Goal: Transaction & Acquisition: Book appointment/travel/reservation

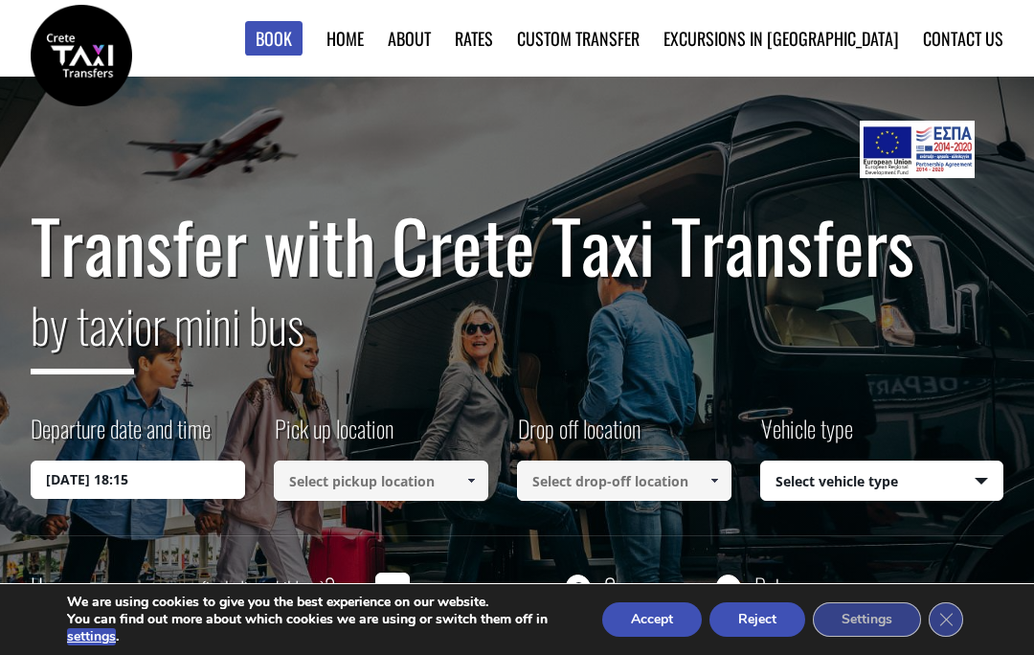
click at [47, 485] on input "[DATE] 18:15" at bounding box center [138, 480] width 215 height 38
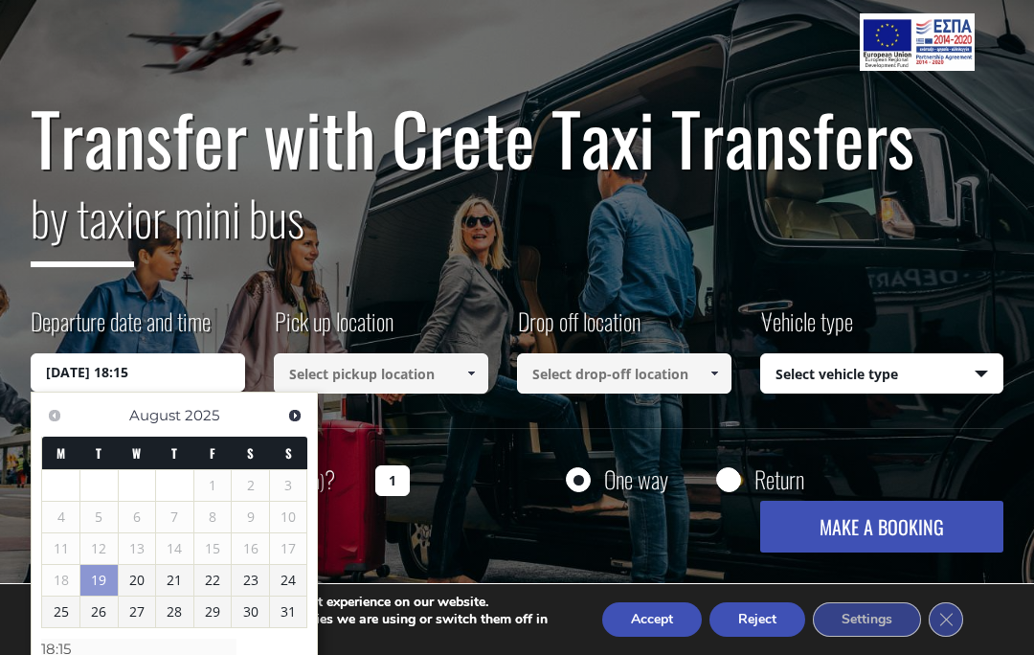
scroll to position [108, 0]
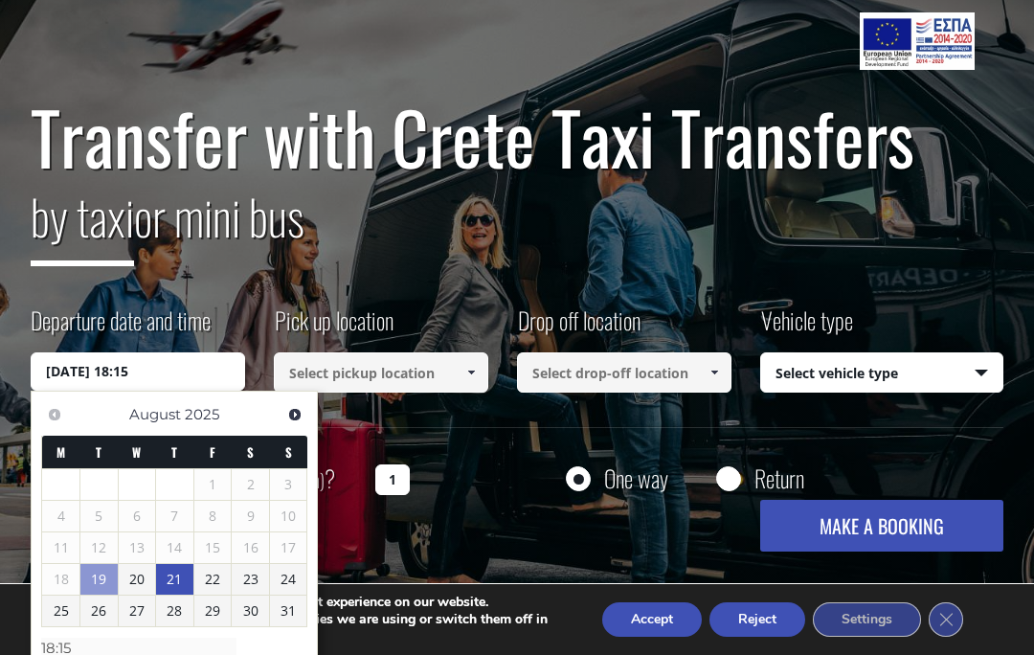
click at [171, 576] on link "21" at bounding box center [174, 579] width 37 height 31
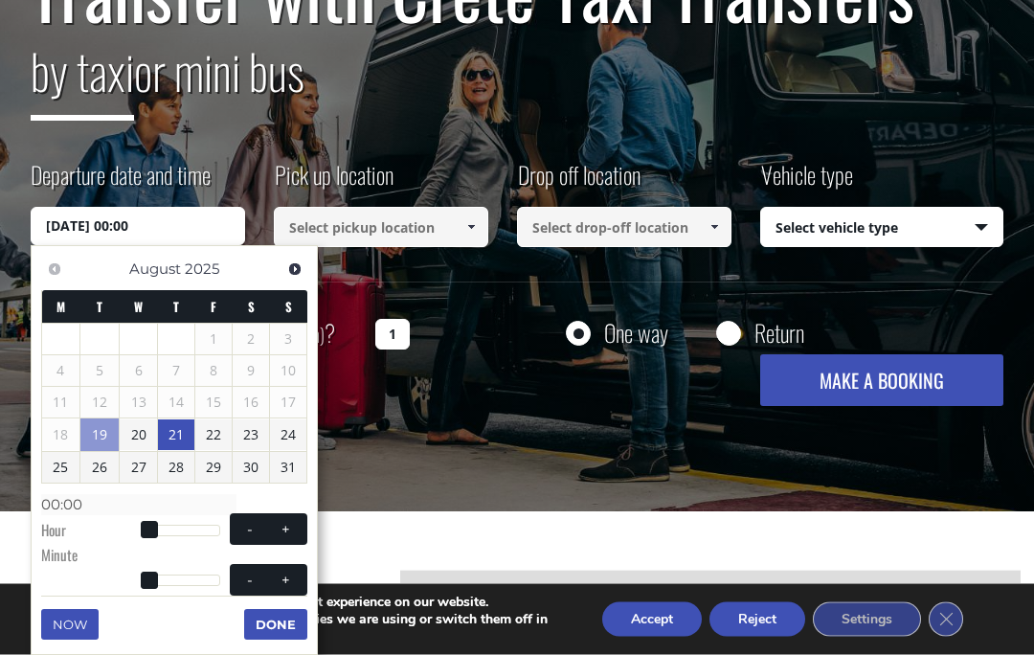
scroll to position [258, 0]
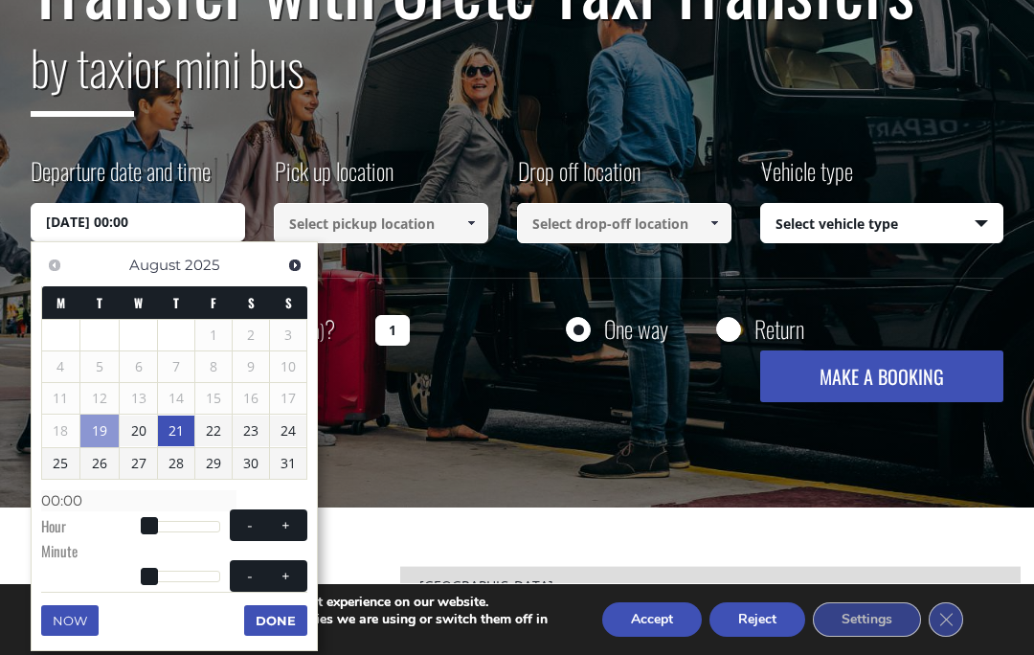
click at [280, 518] on span at bounding box center [286, 525] width 15 height 15
type input "[DATE] 01:00"
type input "01:00"
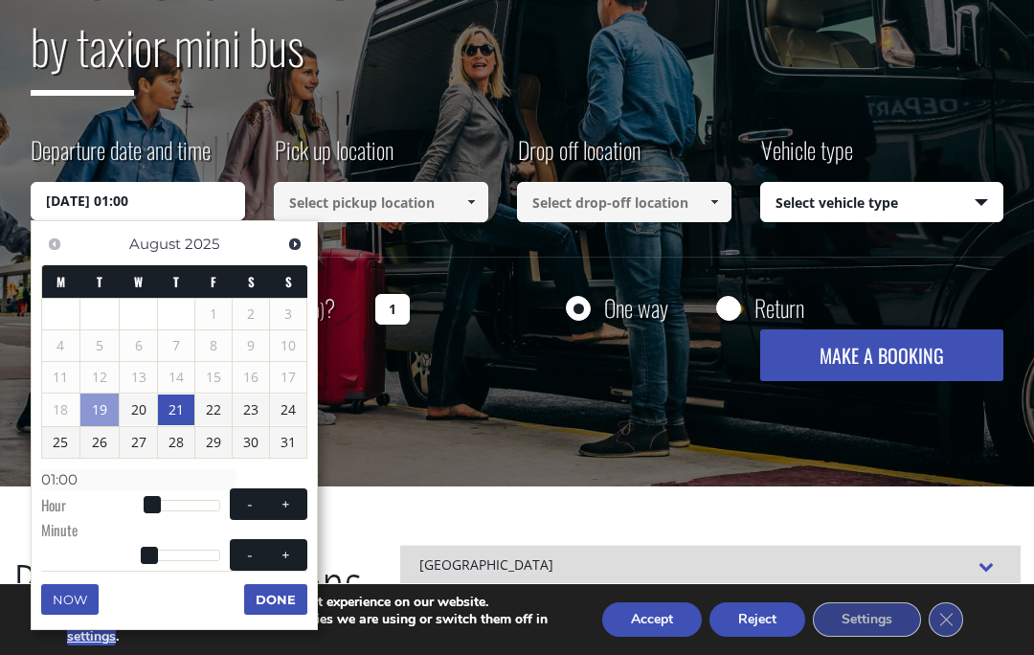
scroll to position [276, 0]
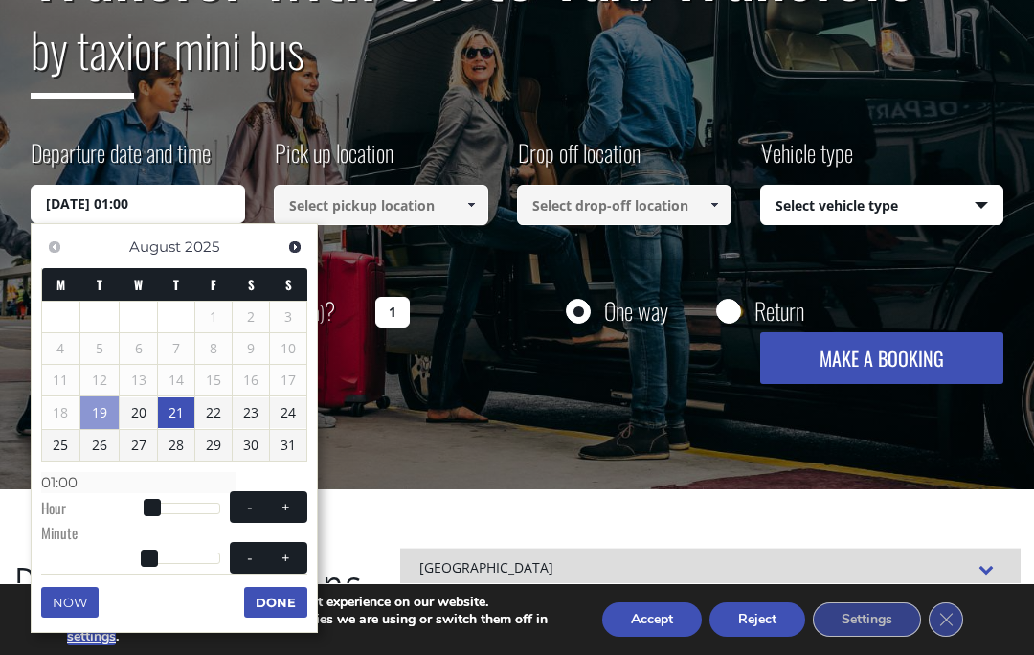
click at [267, 602] on button "Done" at bounding box center [275, 602] width 63 height 31
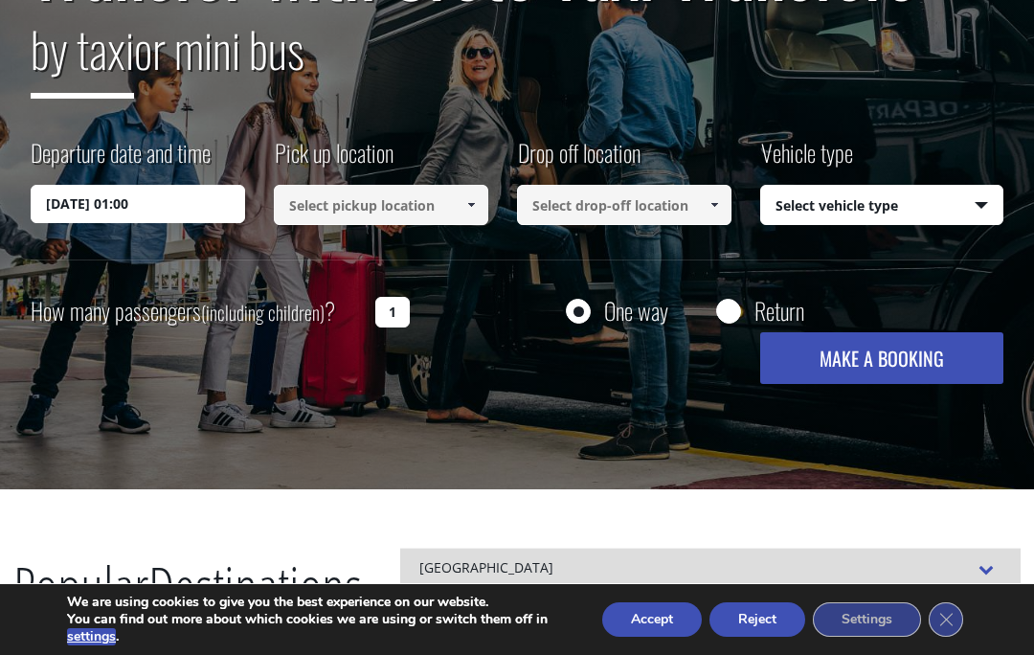
click at [179, 207] on input "[DATE] 01:00" at bounding box center [138, 204] width 215 height 38
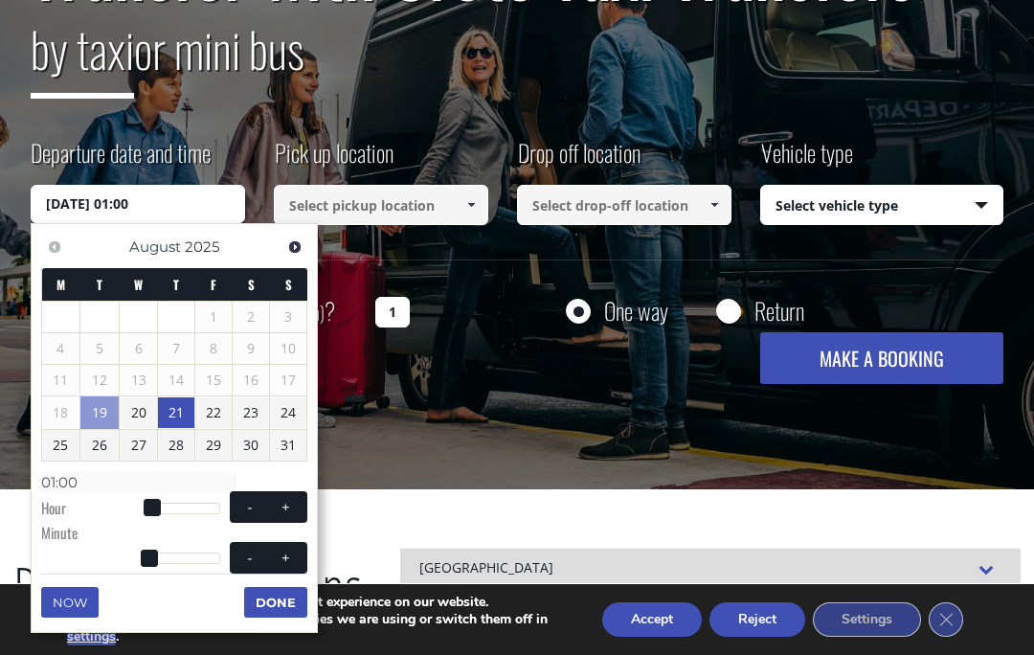
click at [279, 498] on button "+" at bounding box center [286, 507] width 34 height 18
type input "[DATE] 02:00"
type input "02:00"
click at [278, 498] on button "+" at bounding box center [286, 507] width 34 height 18
type input "[DATE] 03:00"
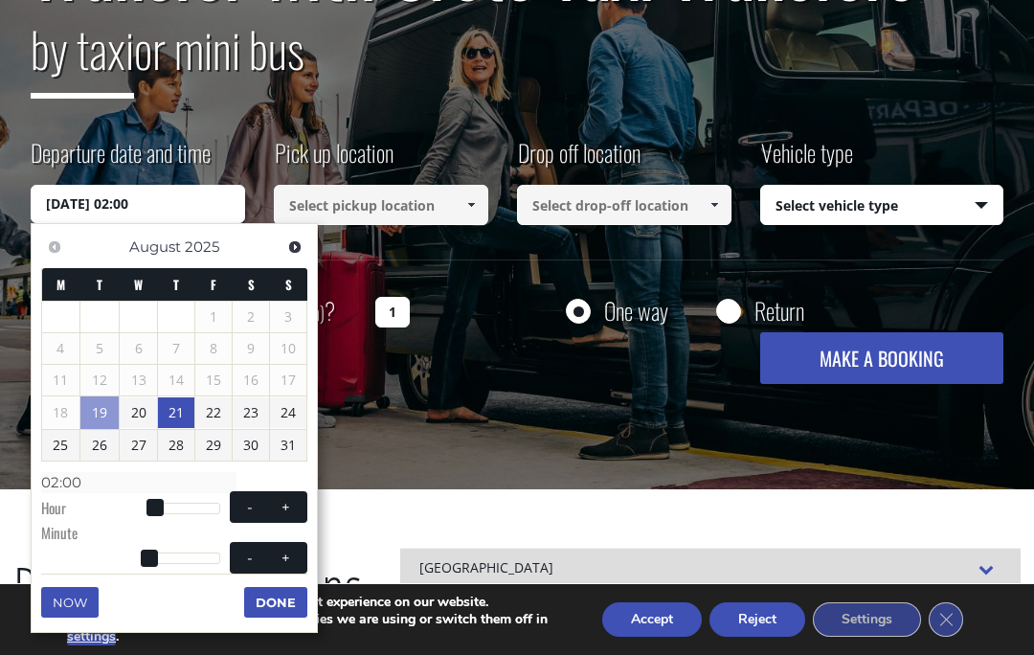
type input "03:00"
click at [282, 498] on button "+" at bounding box center [286, 507] width 34 height 18
type input "[DATE] 04:00"
type input "04:00"
click at [282, 498] on button "+" at bounding box center [286, 507] width 34 height 18
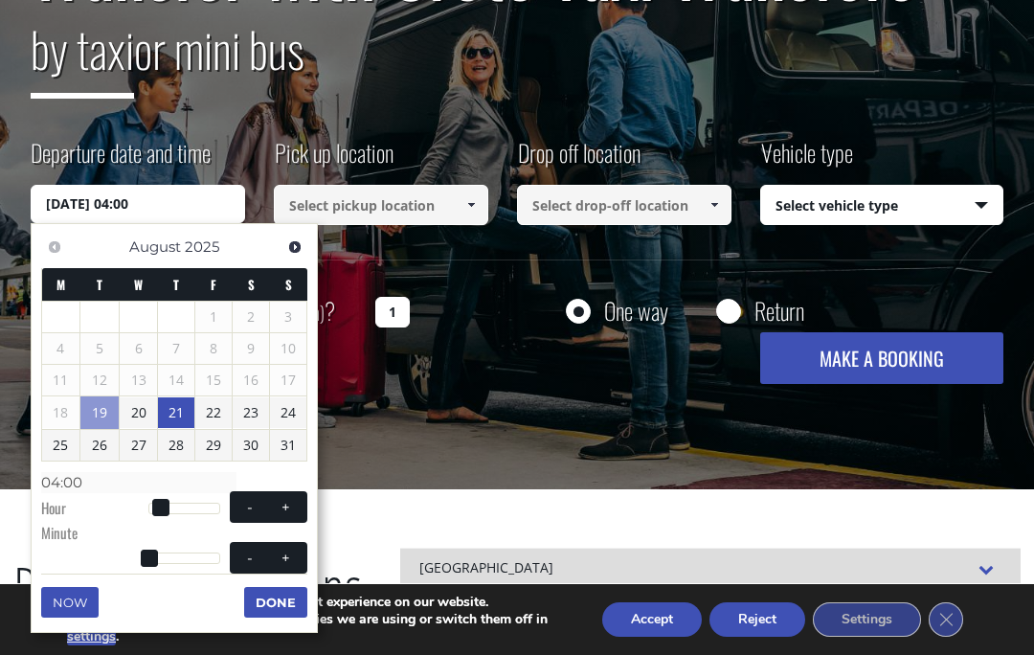
type input "[DATE] 05:00"
type input "05:00"
click at [287, 491] on span "- +" at bounding box center [269, 507] width 78 height 32
click at [286, 491] on span "- +" at bounding box center [269, 507] width 78 height 32
click at [289, 498] on button "+" at bounding box center [286, 507] width 34 height 18
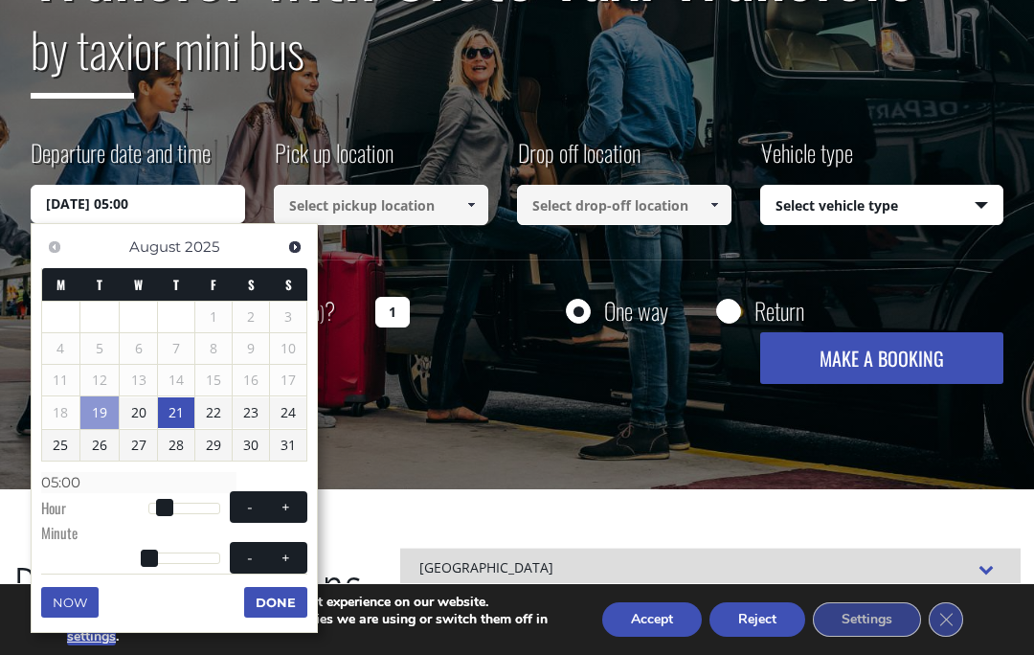
type input "[DATE] 06:00"
type input "06:00"
click at [290, 500] on span at bounding box center [286, 507] width 15 height 15
type input "[DATE] 07:00"
type input "07:00"
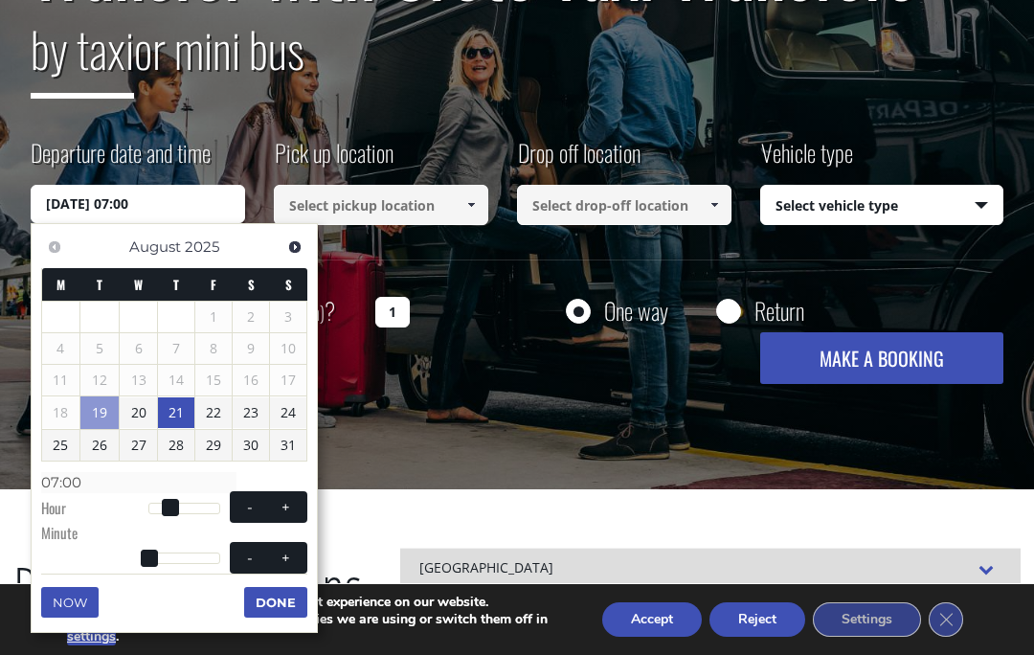
click at [290, 498] on button "+" at bounding box center [286, 507] width 34 height 18
type input "[DATE] 08:00"
type input "08:00"
click at [294, 505] on button "+" at bounding box center [286, 507] width 34 height 18
type input "[DATE] 09:00"
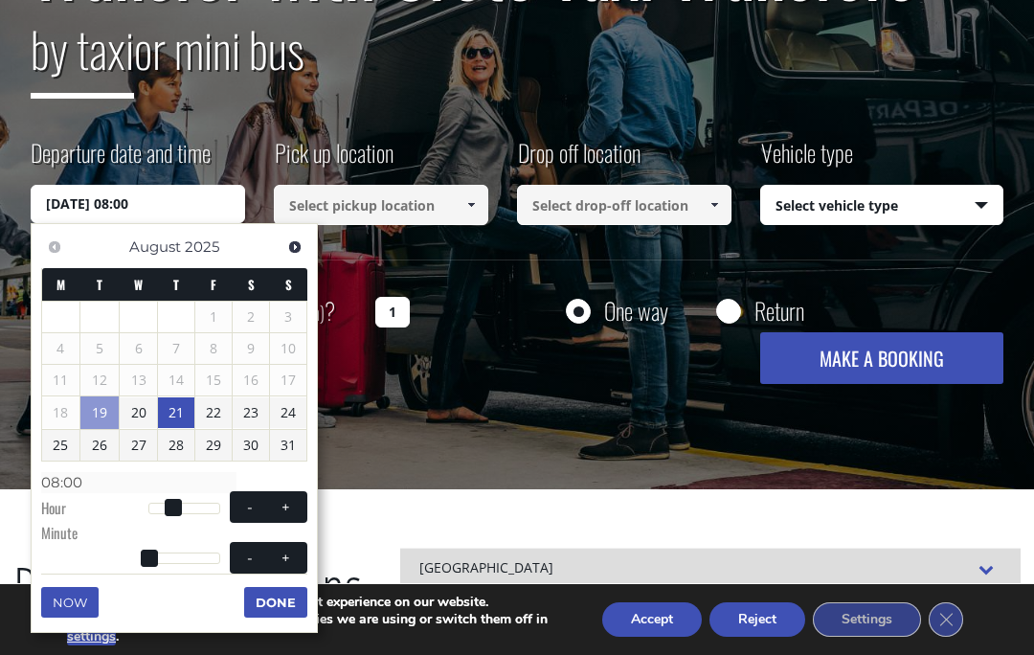
type input "09:00"
click at [294, 505] on button "+" at bounding box center [286, 507] width 34 height 18
type input "[DATE] 10:00"
type input "10:00"
click at [291, 504] on span at bounding box center [286, 507] width 15 height 15
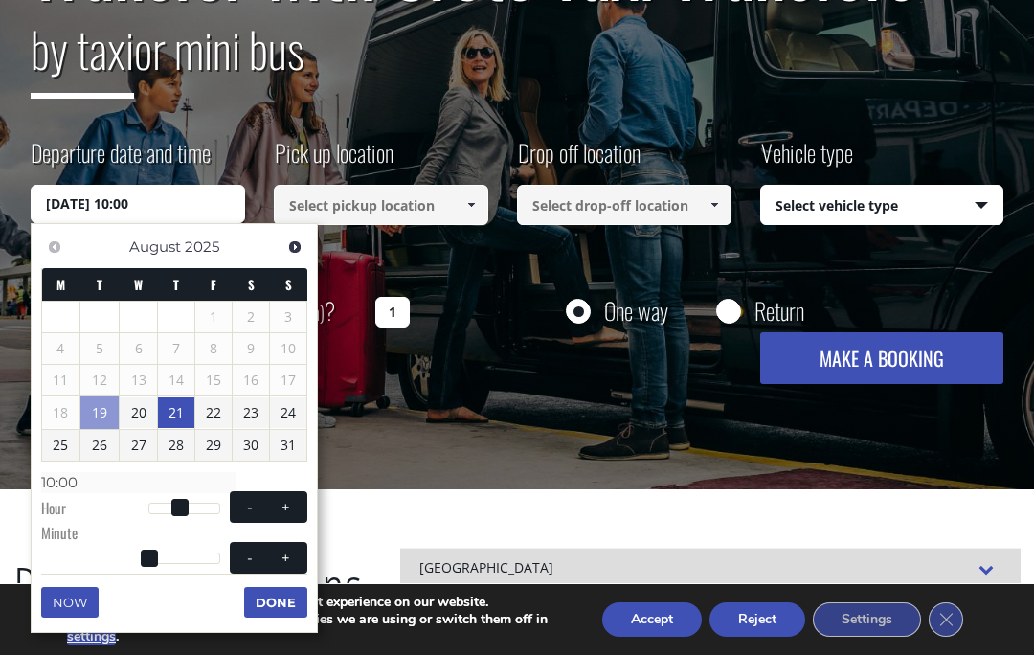
type input "[DATE] 11:00"
type input "11:00"
click at [282, 601] on button "Done" at bounding box center [275, 602] width 63 height 31
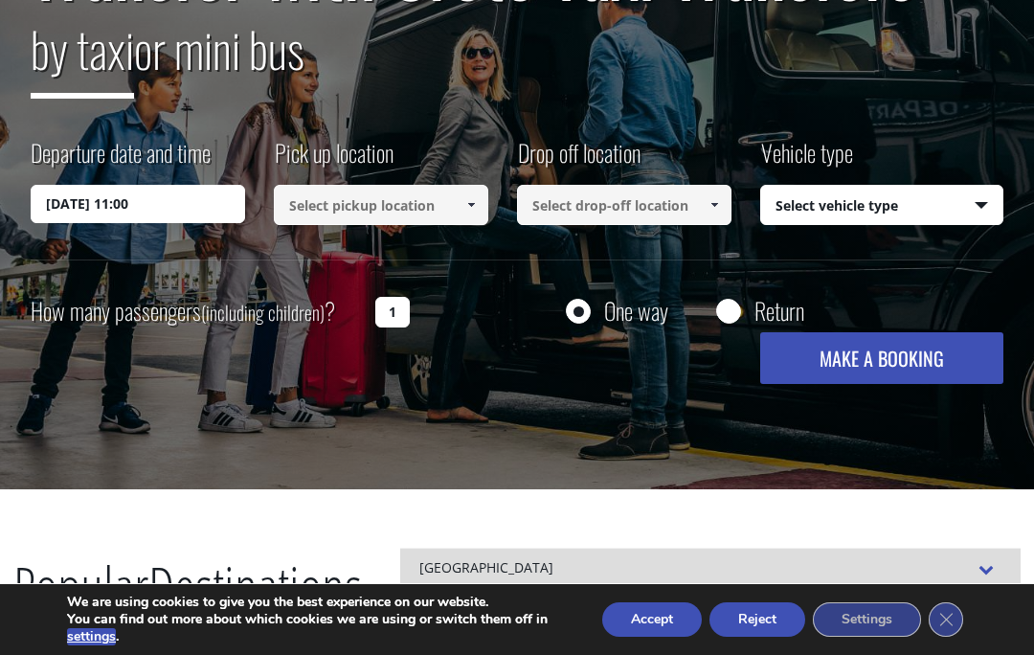
click at [468, 212] on span at bounding box center [470, 204] width 15 height 15
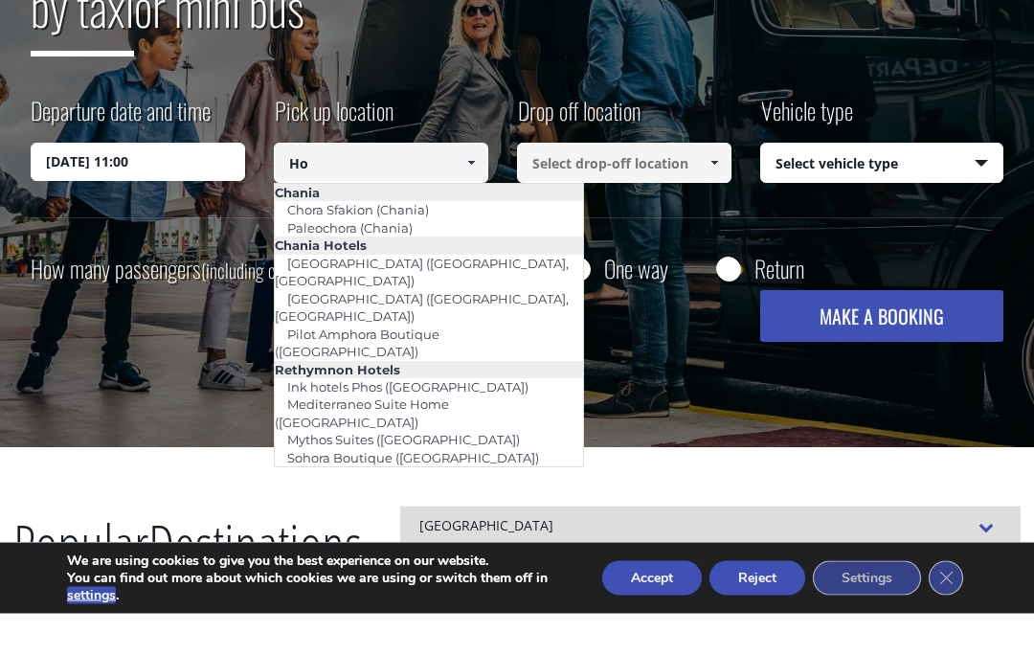
type input "H"
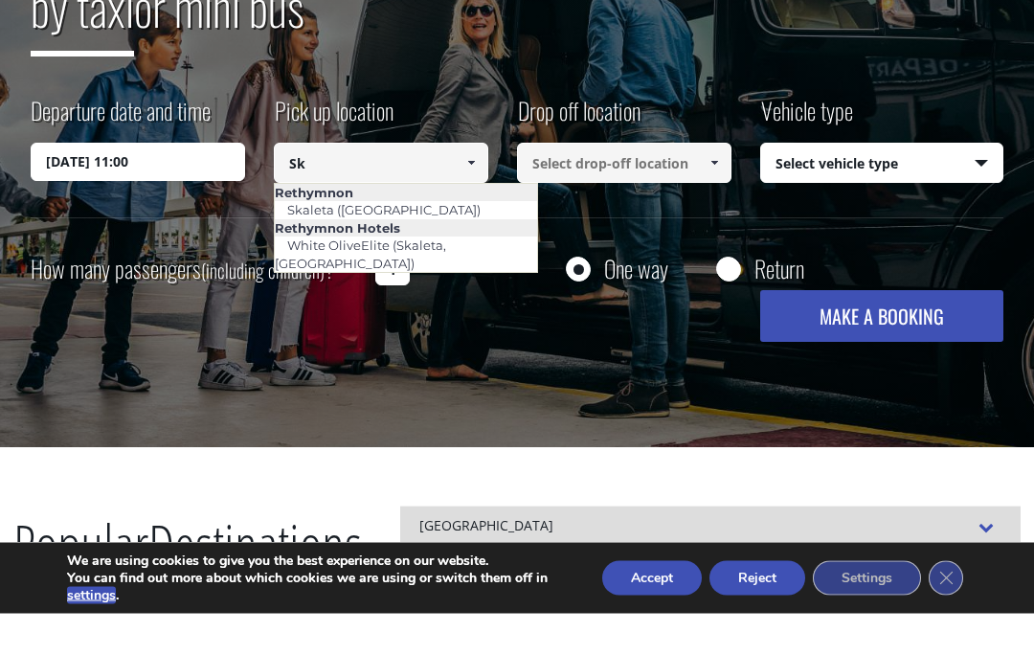
click at [320, 238] on link "Skaleta ([GEOGRAPHIC_DATA])" at bounding box center [384, 251] width 218 height 27
type input "Skaleta ([GEOGRAPHIC_DATA])"
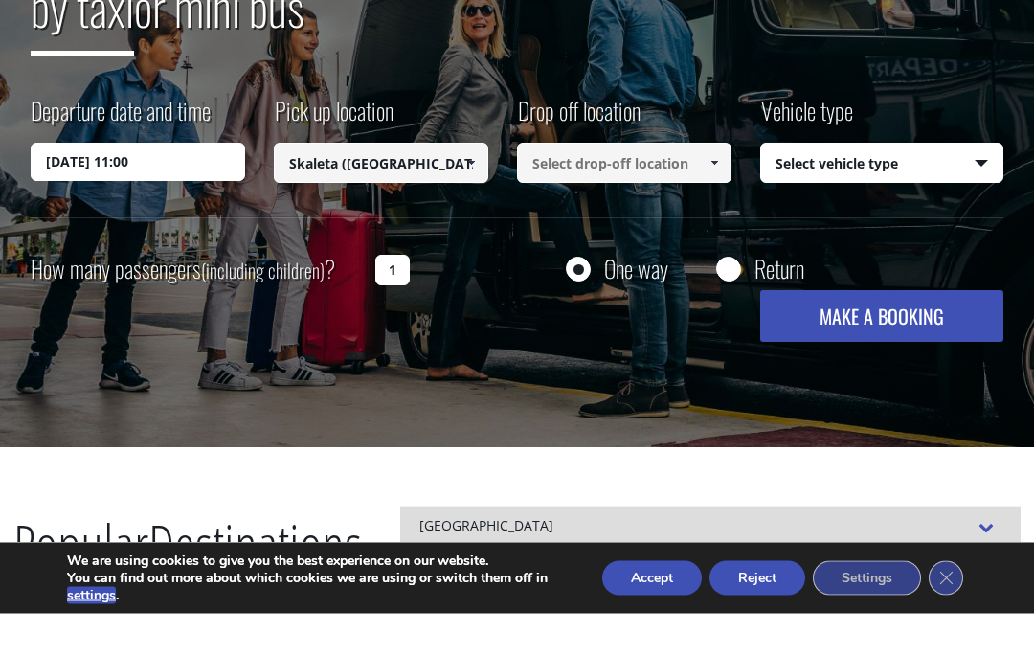
click at [717, 185] on link at bounding box center [714, 205] width 32 height 40
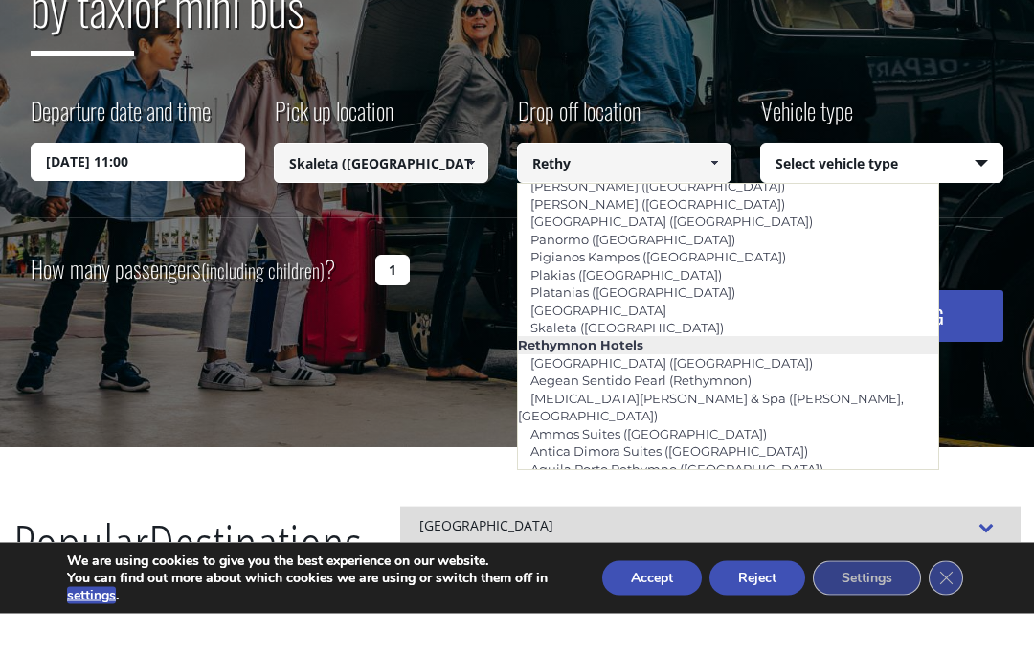
scroll to position [62, 0]
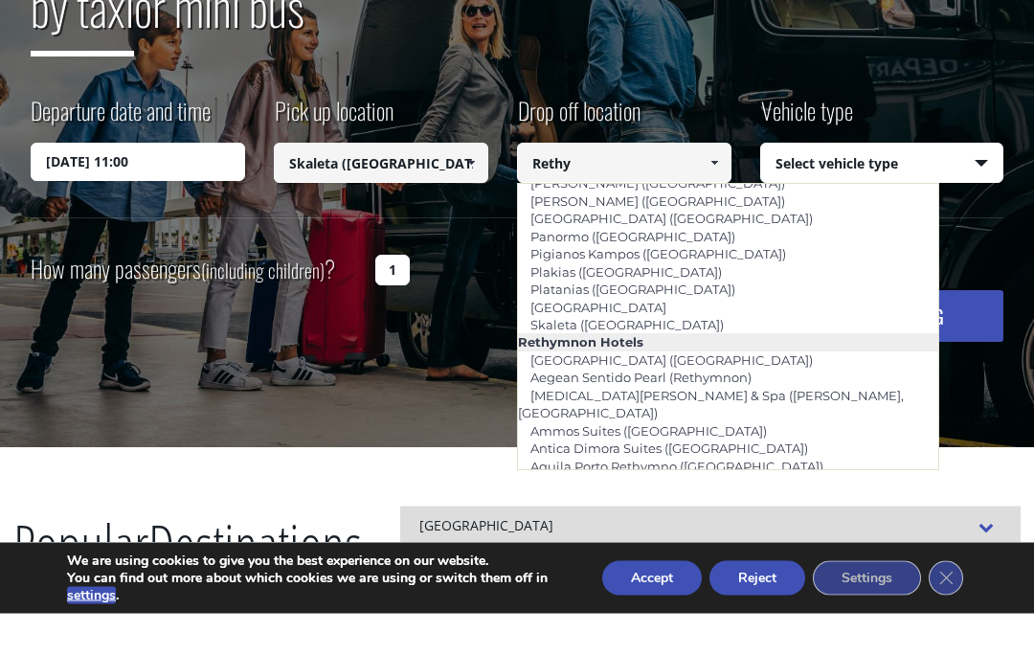
click at [551, 336] on link "[GEOGRAPHIC_DATA]" at bounding box center [598, 349] width 161 height 27
type input "[GEOGRAPHIC_DATA]"
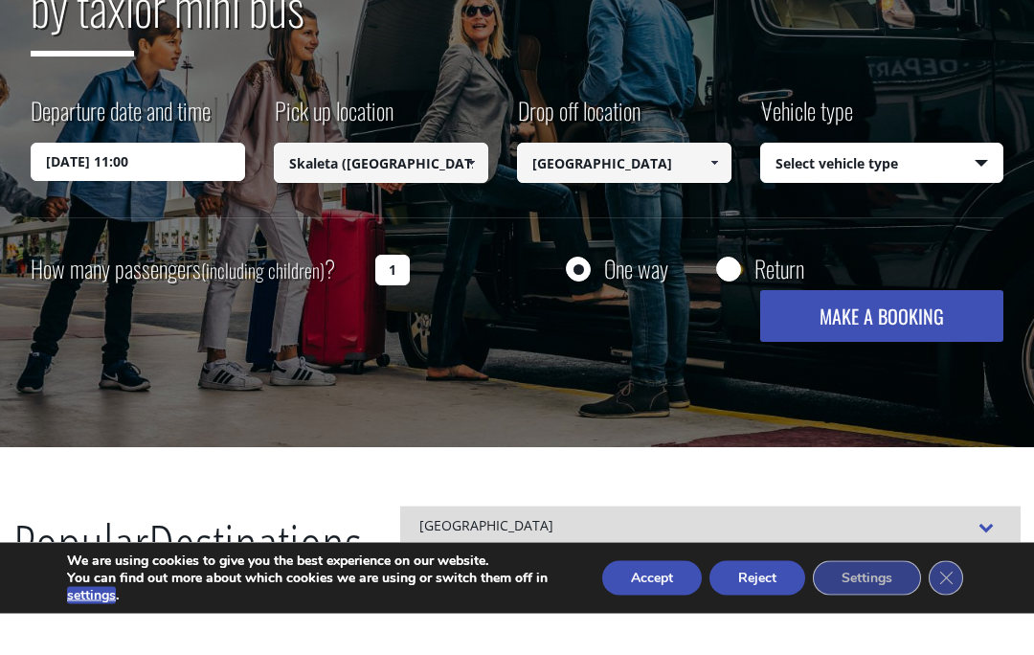
click at [978, 186] on select "Select vehicle type Taxi (4 passengers) Mercedes E Class Mini Van (7 passengers…" at bounding box center [881, 206] width 241 height 40
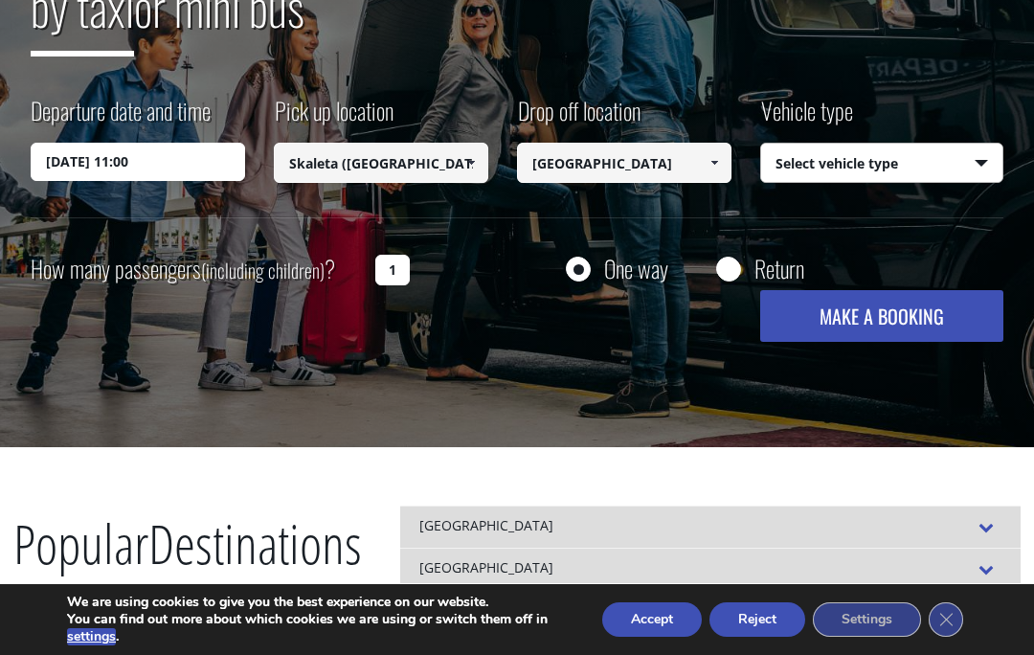
select select "540"
click at [382, 280] on input "1" at bounding box center [392, 270] width 34 height 31
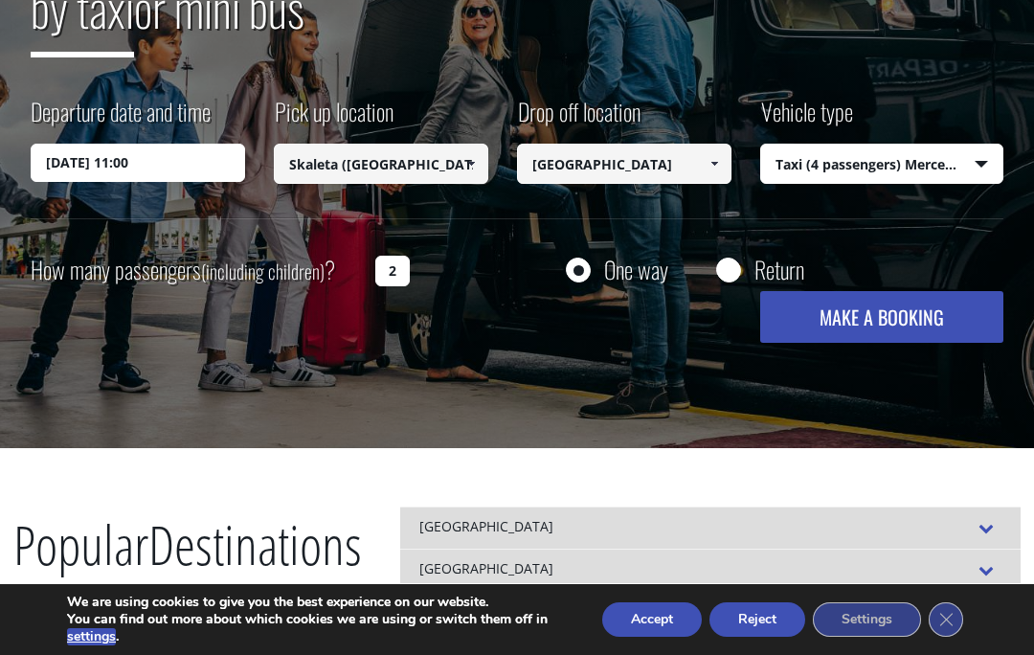
type input "2"
click at [724, 267] on input "Return" at bounding box center [728, 272] width 24 height 24
radio input "true"
type input "[GEOGRAPHIC_DATA]"
type input "Skaleta ([GEOGRAPHIC_DATA])"
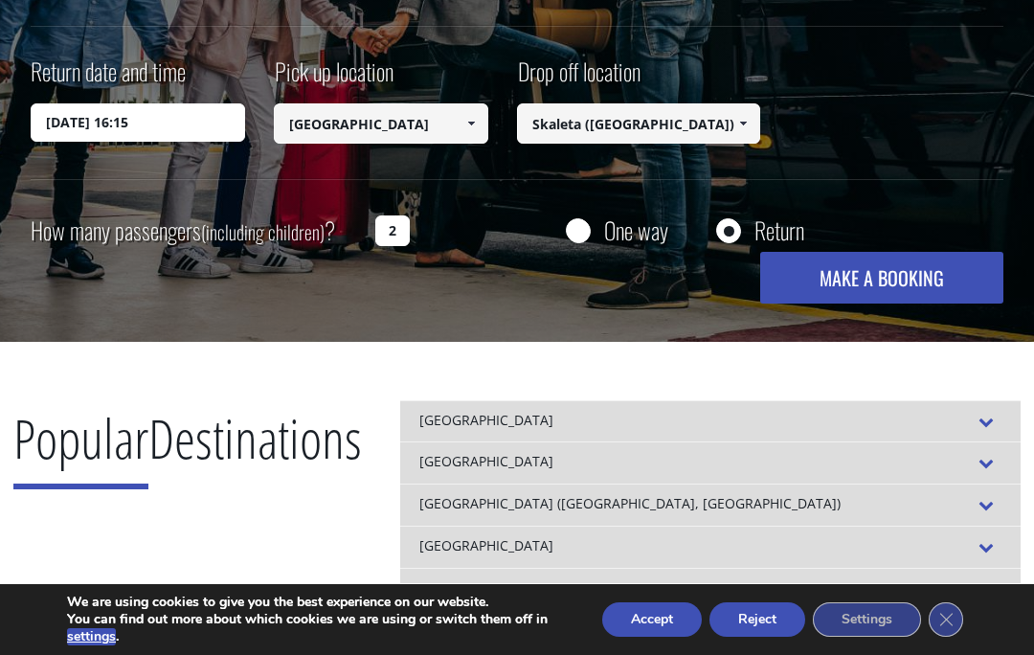
scroll to position [510, 0]
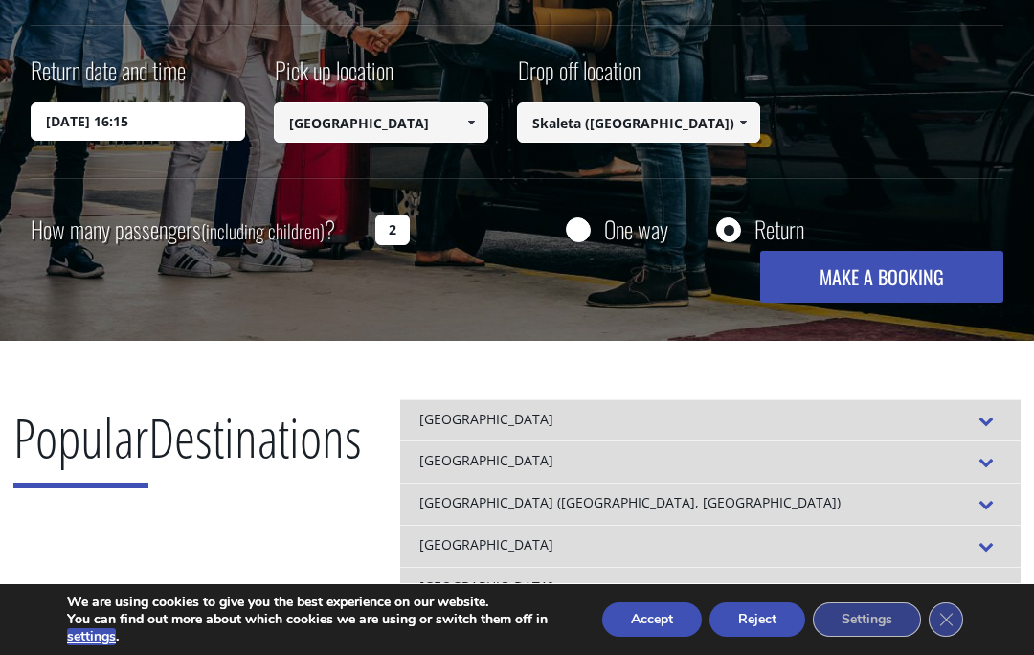
click at [643, 637] on button "Accept" at bounding box center [652, 619] width 100 height 34
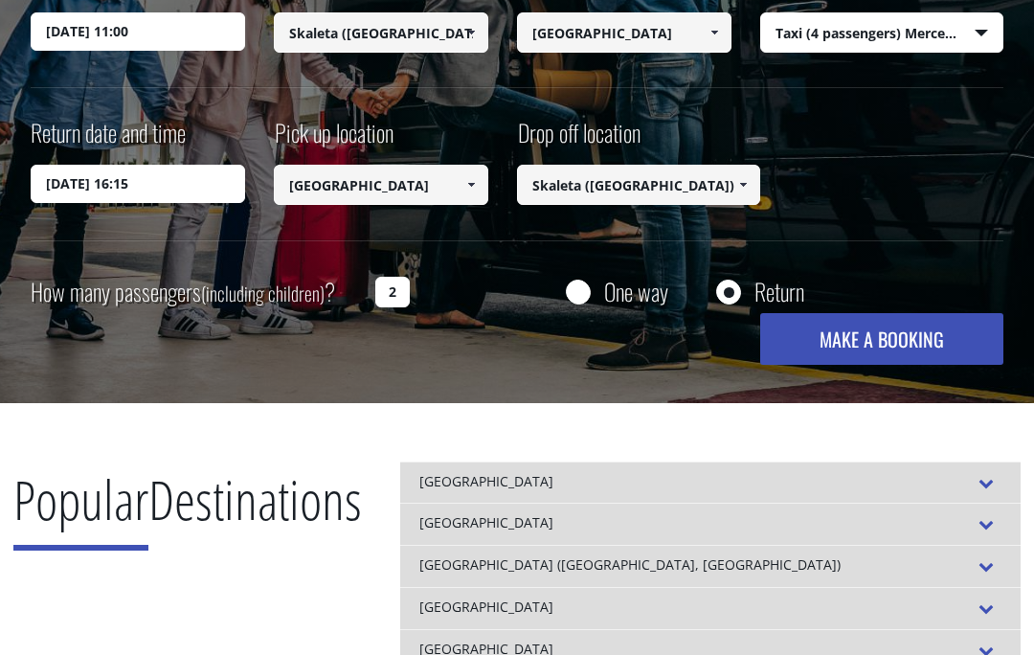
scroll to position [442, 0]
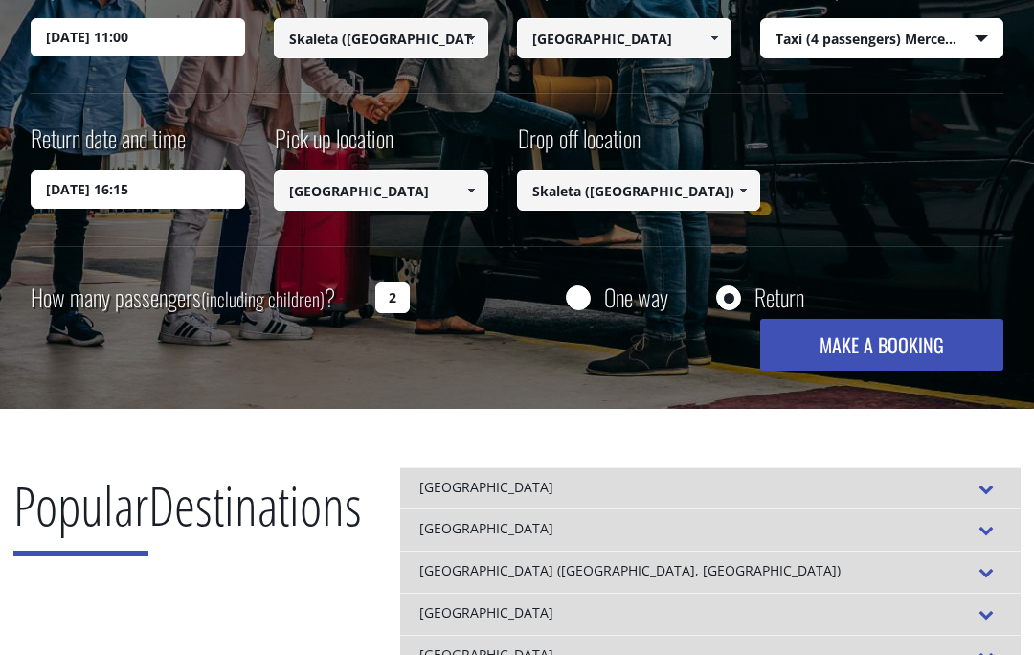
click at [872, 343] on button "MAKE A BOOKING" at bounding box center [881, 345] width 243 height 52
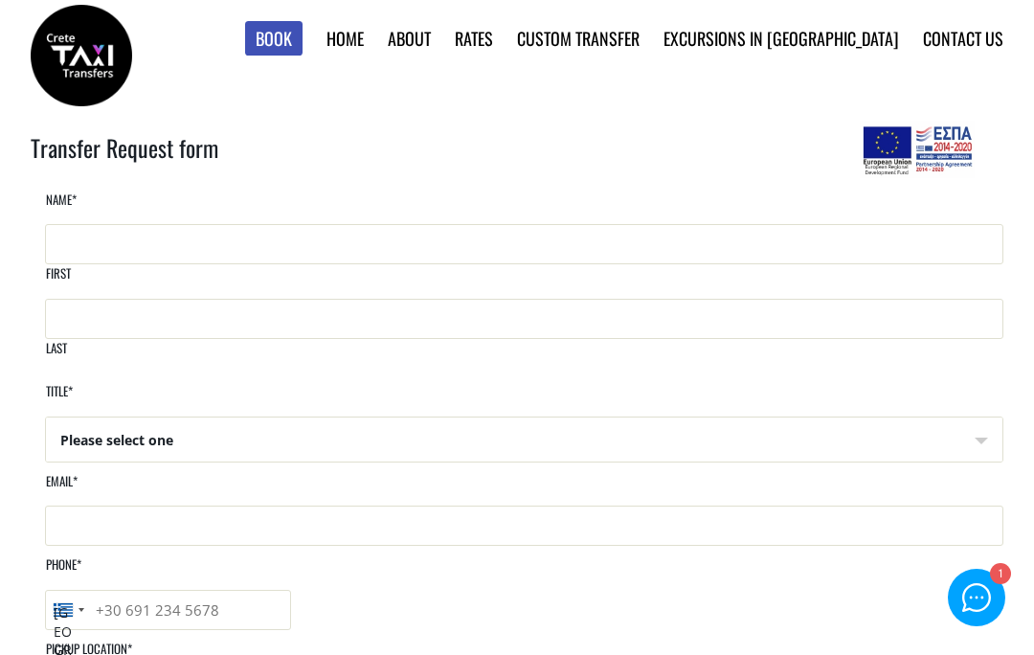
click at [0, 0] on link "Find Rates in Table" at bounding box center [0, 0] width 0 height 0
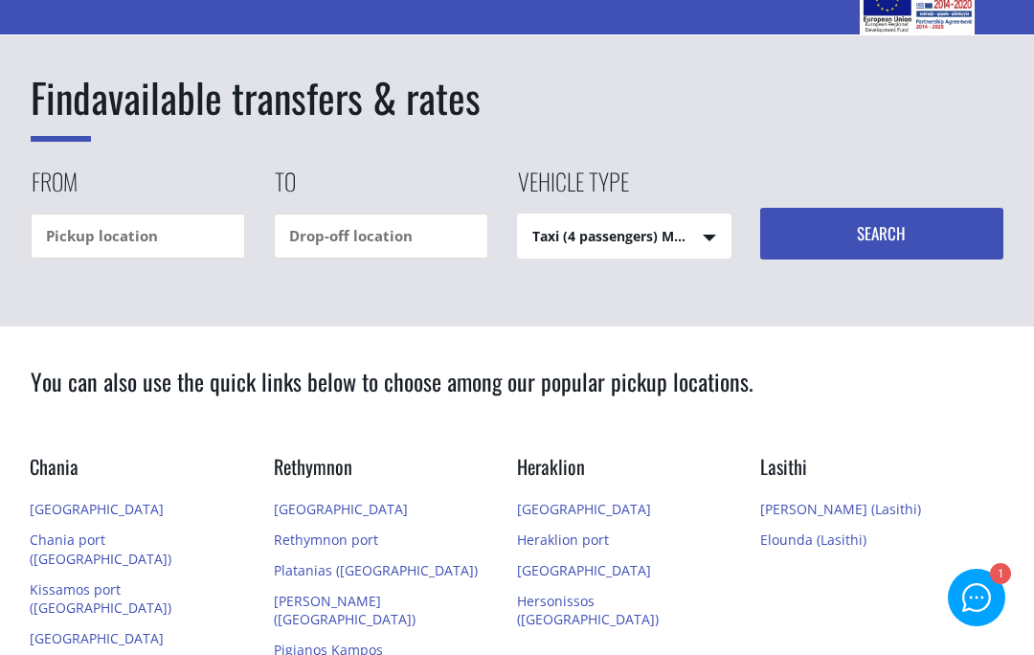
scroll to position [146, 0]
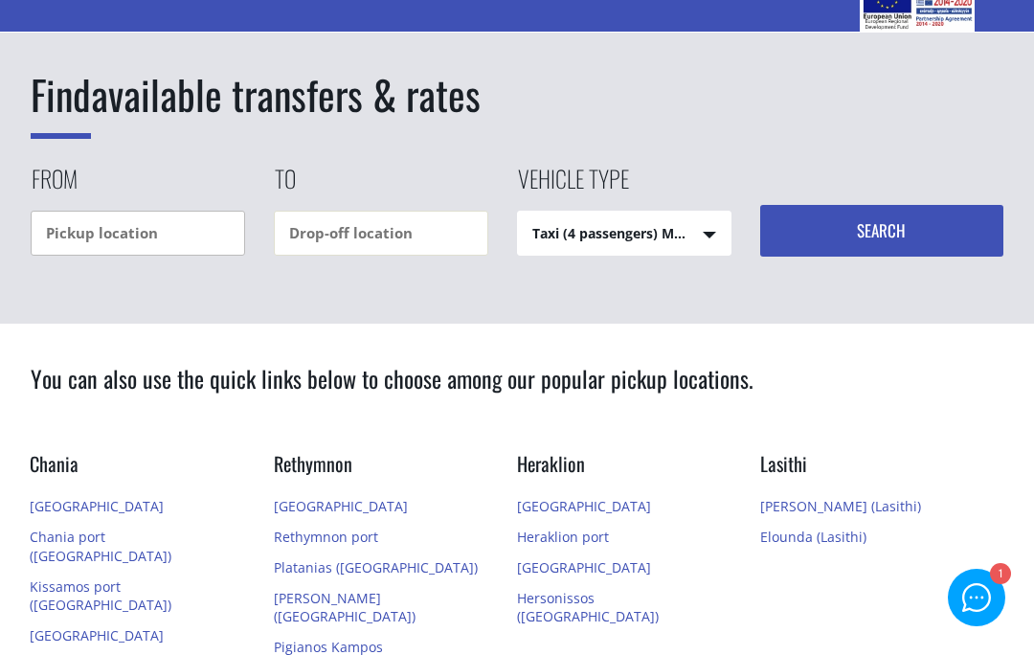
click at [49, 239] on input "text" at bounding box center [138, 233] width 215 height 45
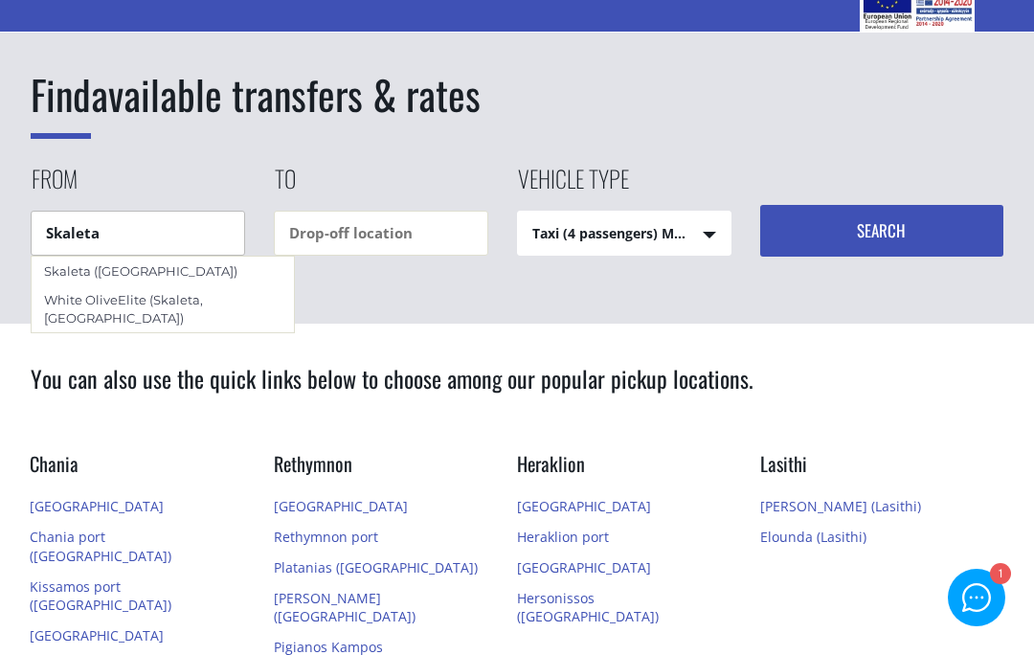
scroll to position [0, 0]
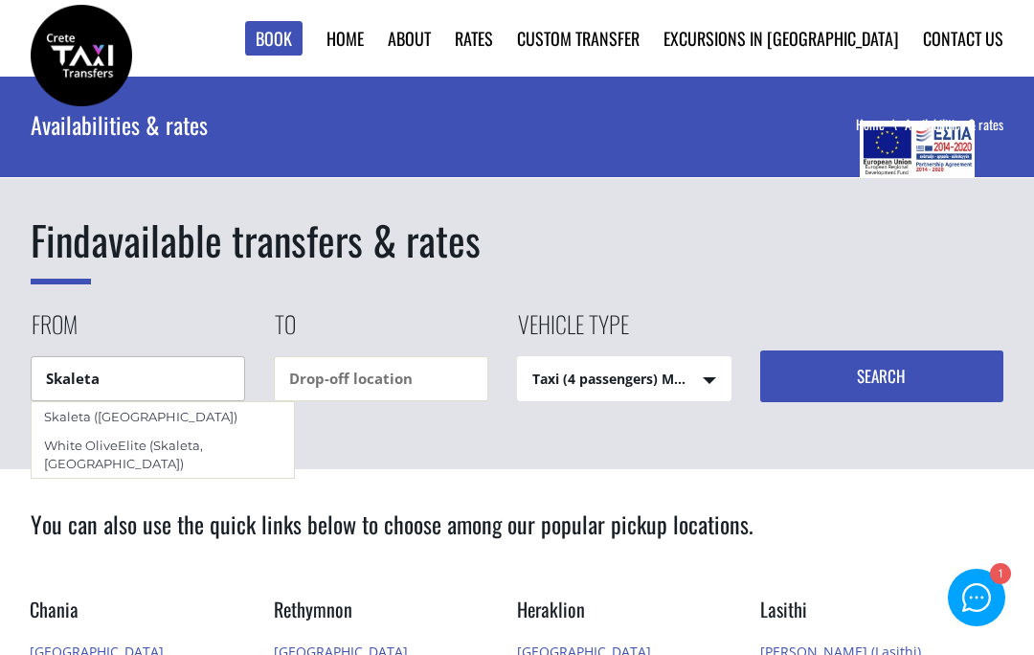
type input "[PERSON_NAME]"
